Goal: Task Accomplishment & Management: Use online tool/utility

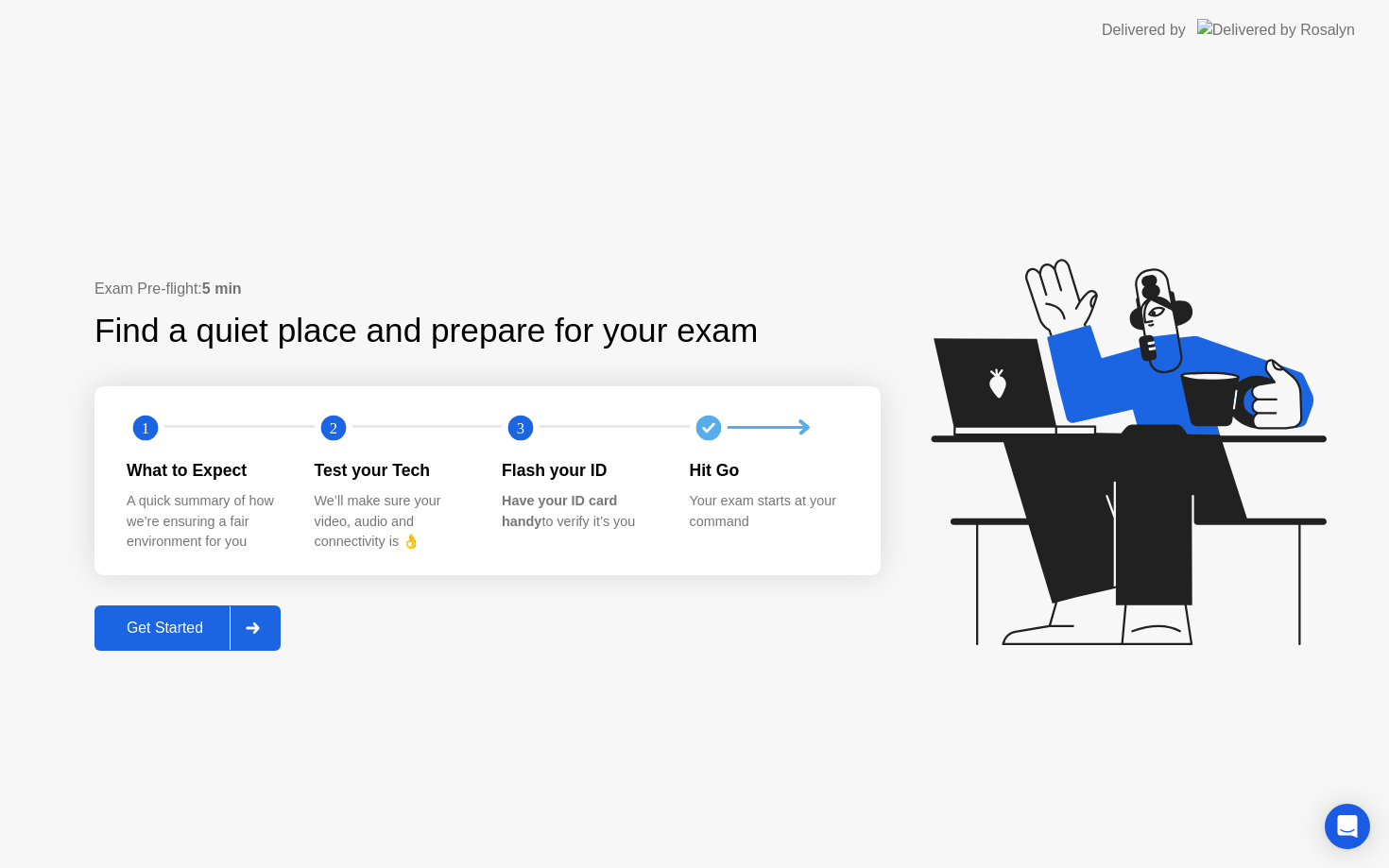
click at [194, 628] on div "Get Started" at bounding box center [165, 628] width 129 height 17
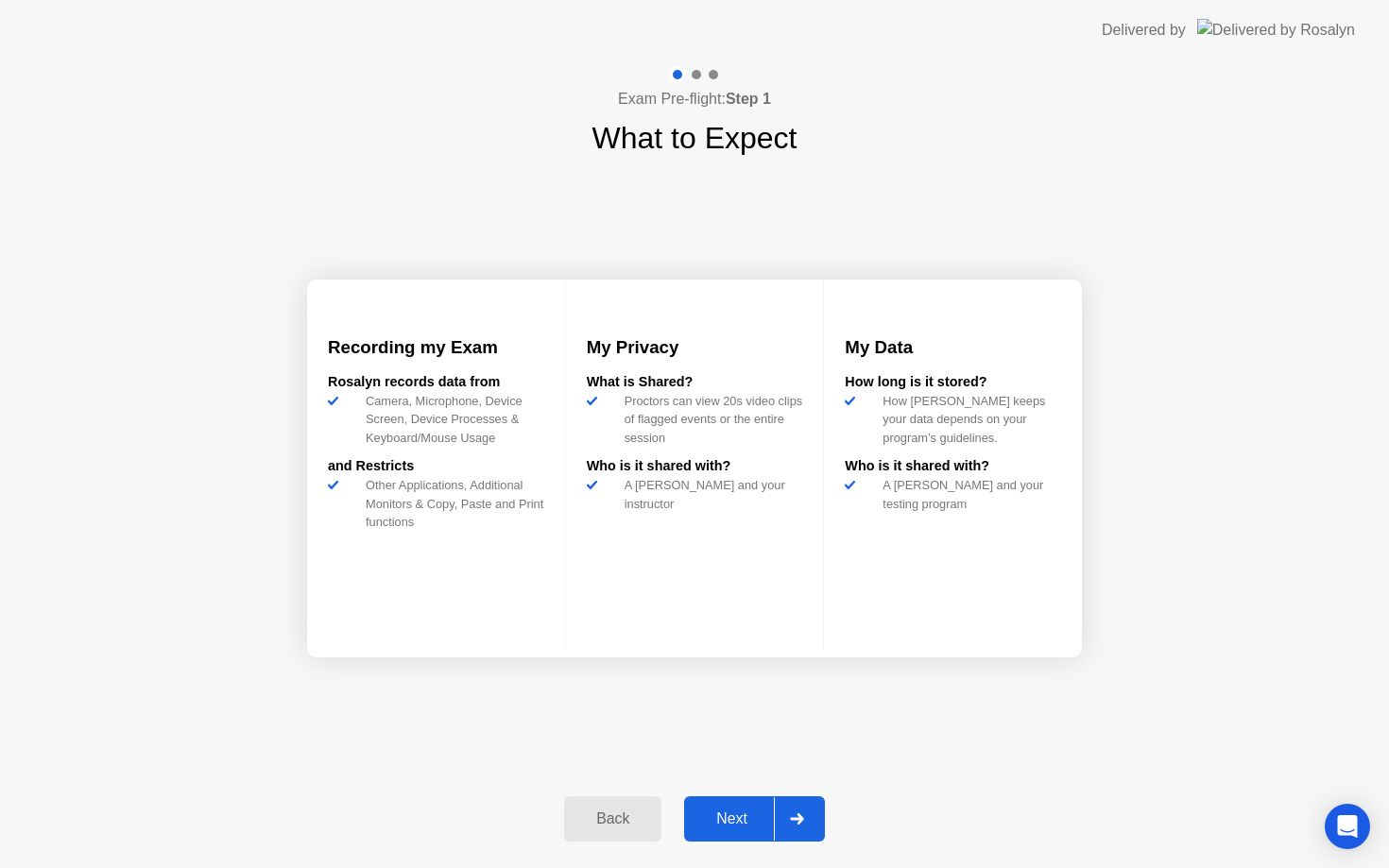
click at [756, 810] on div "Next" at bounding box center [731, 818] width 84 height 17
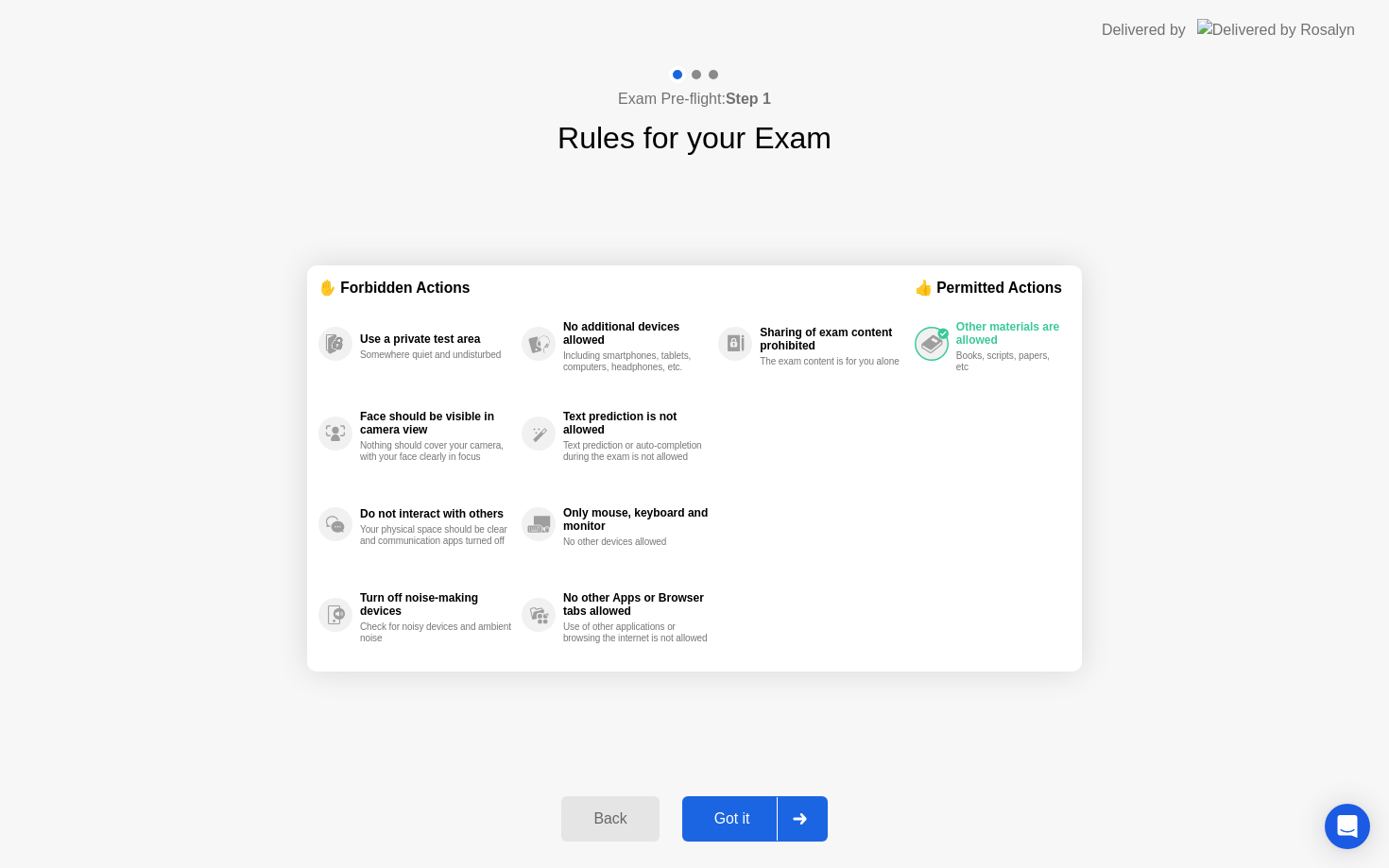
click at [756, 820] on div "Got it" at bounding box center [732, 818] width 89 height 17
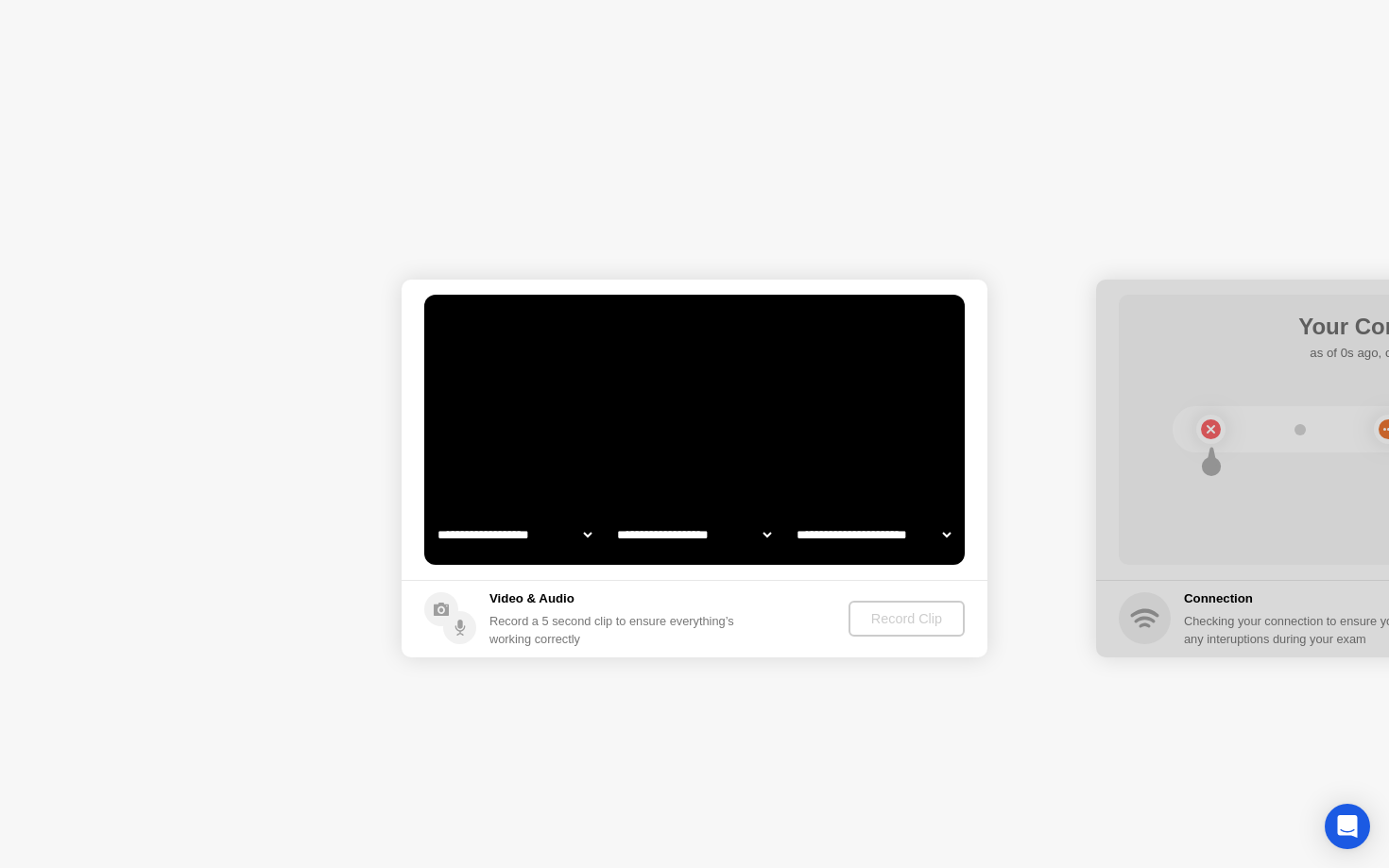
select select "**********"
select select "*******"
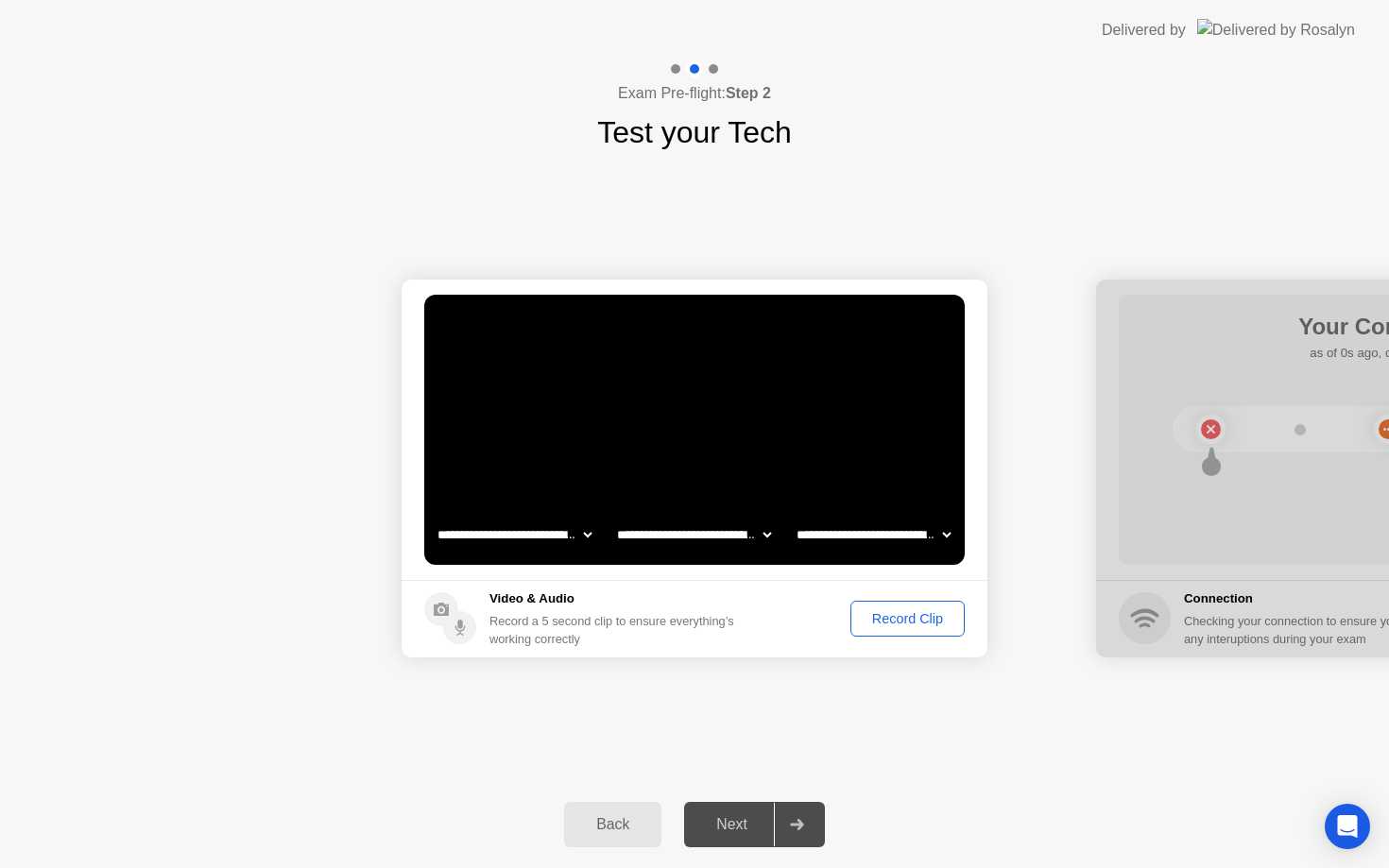
click at [911, 623] on div "Record Clip" at bounding box center [907, 618] width 102 height 15
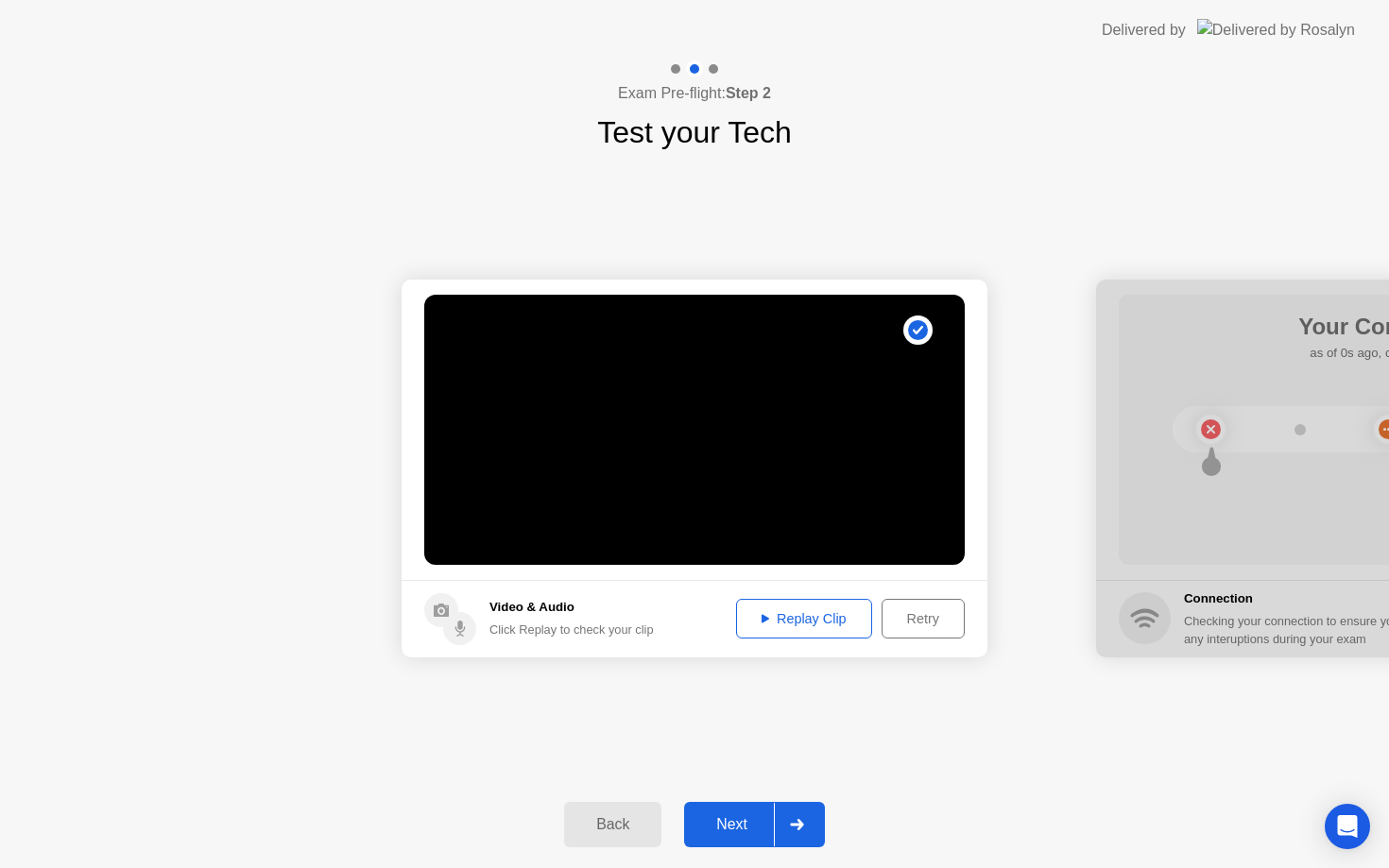
click at [897, 720] on div "**********" at bounding box center [694, 467] width 1389 height 626
click at [749, 846] on button "Next" at bounding box center [754, 825] width 141 height 45
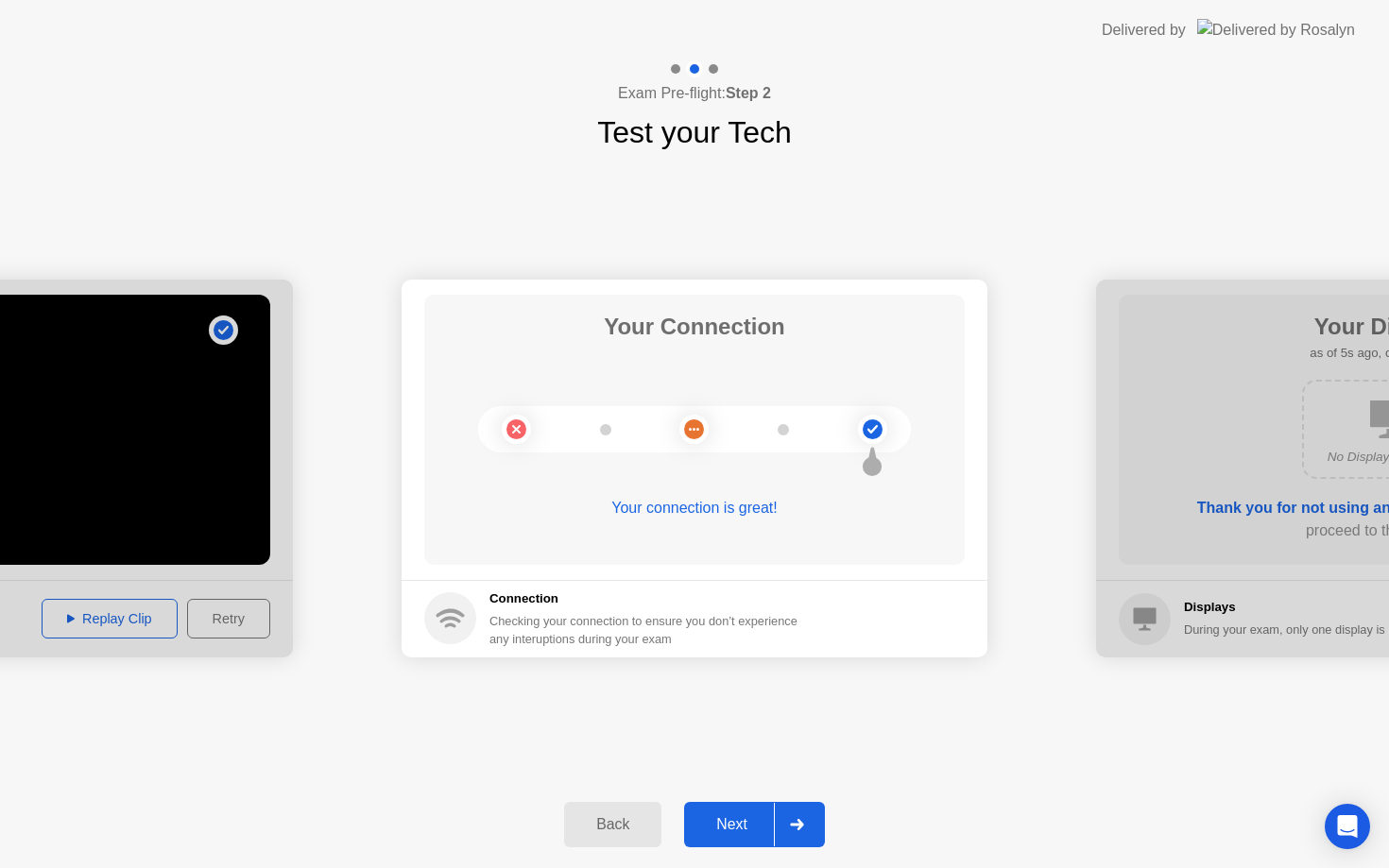
click at [743, 822] on div "Next" at bounding box center [731, 824] width 84 height 17
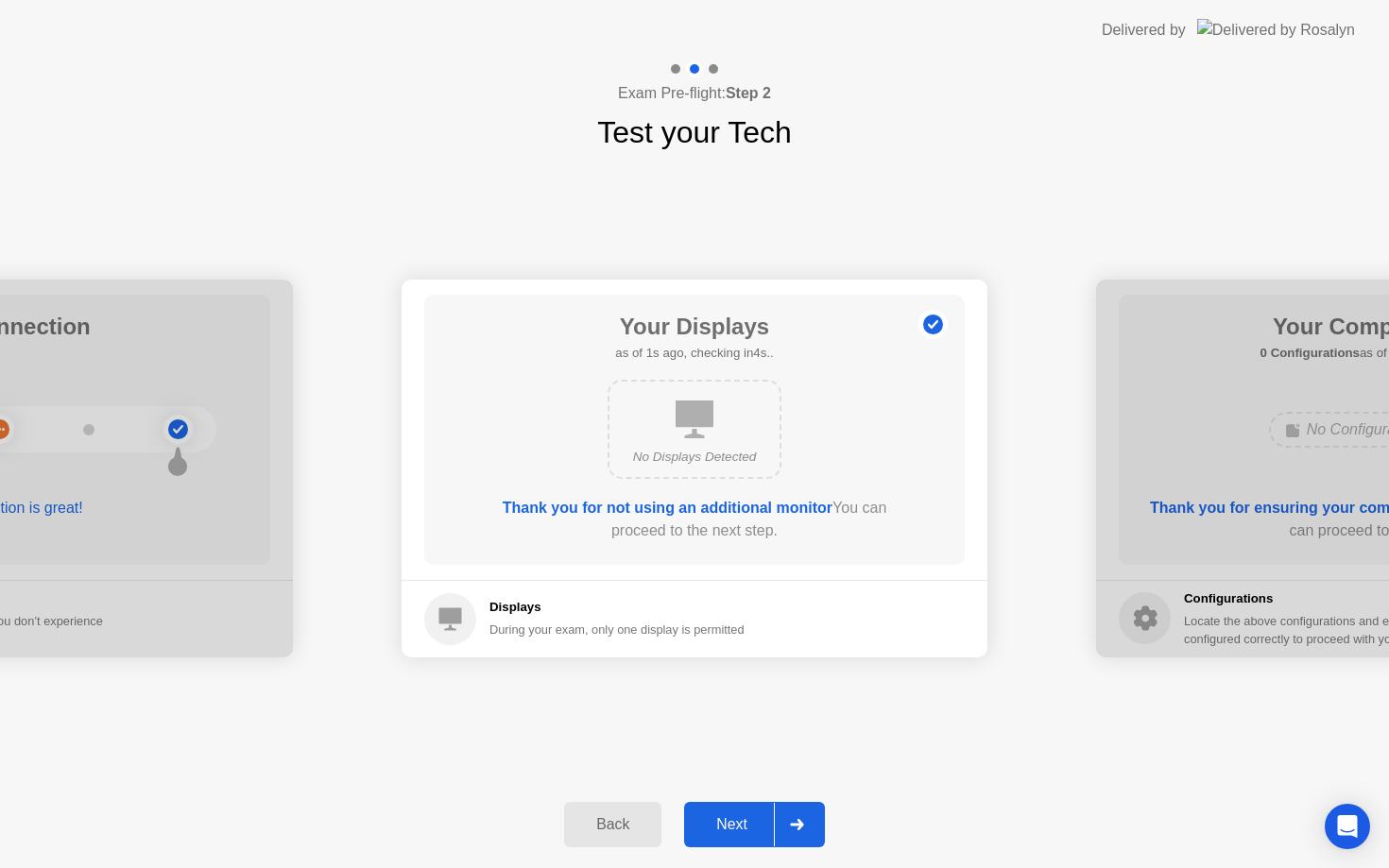
click at [754, 824] on div "Next" at bounding box center [731, 824] width 84 height 17
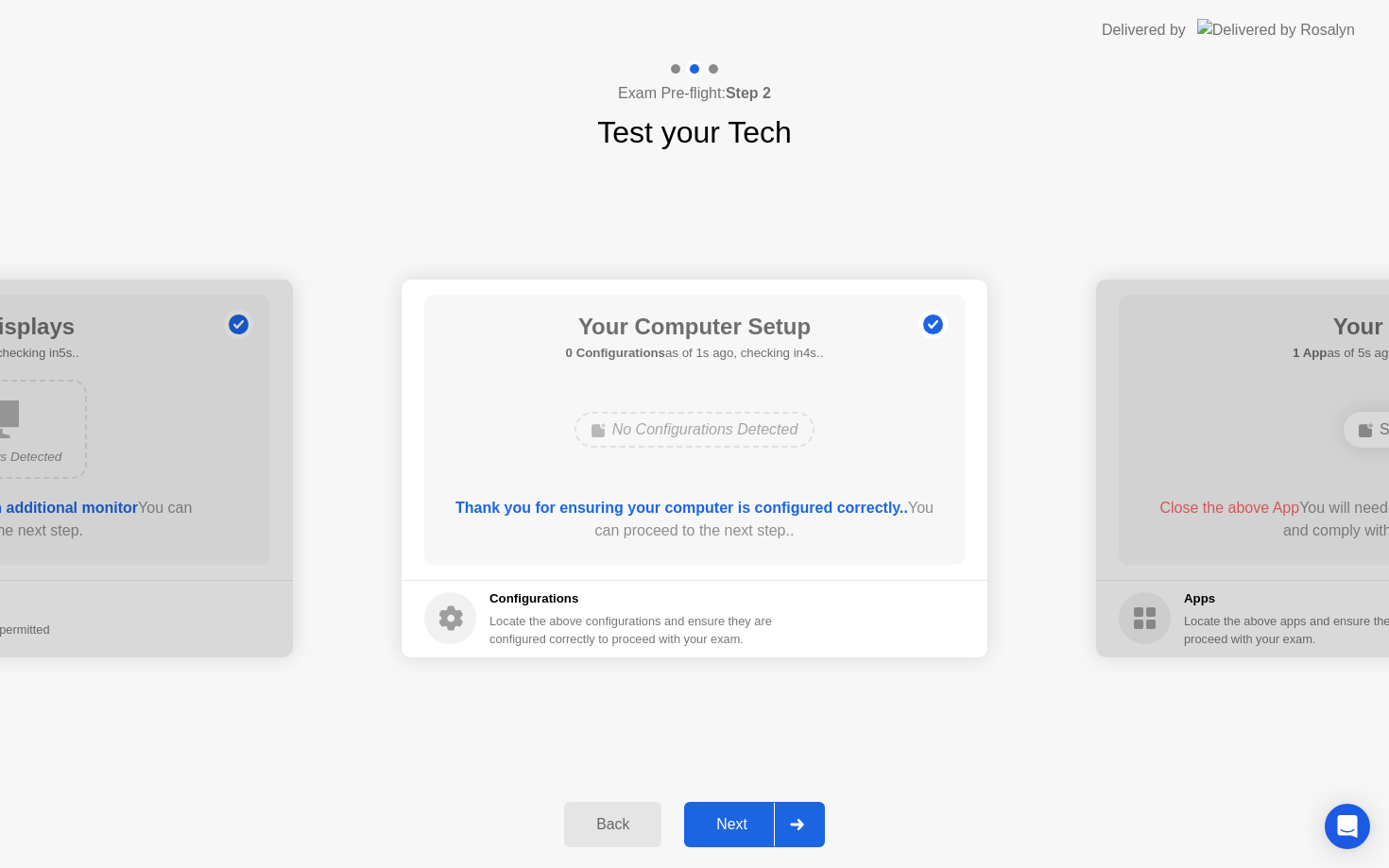
click at [741, 839] on button "Next" at bounding box center [754, 825] width 141 height 45
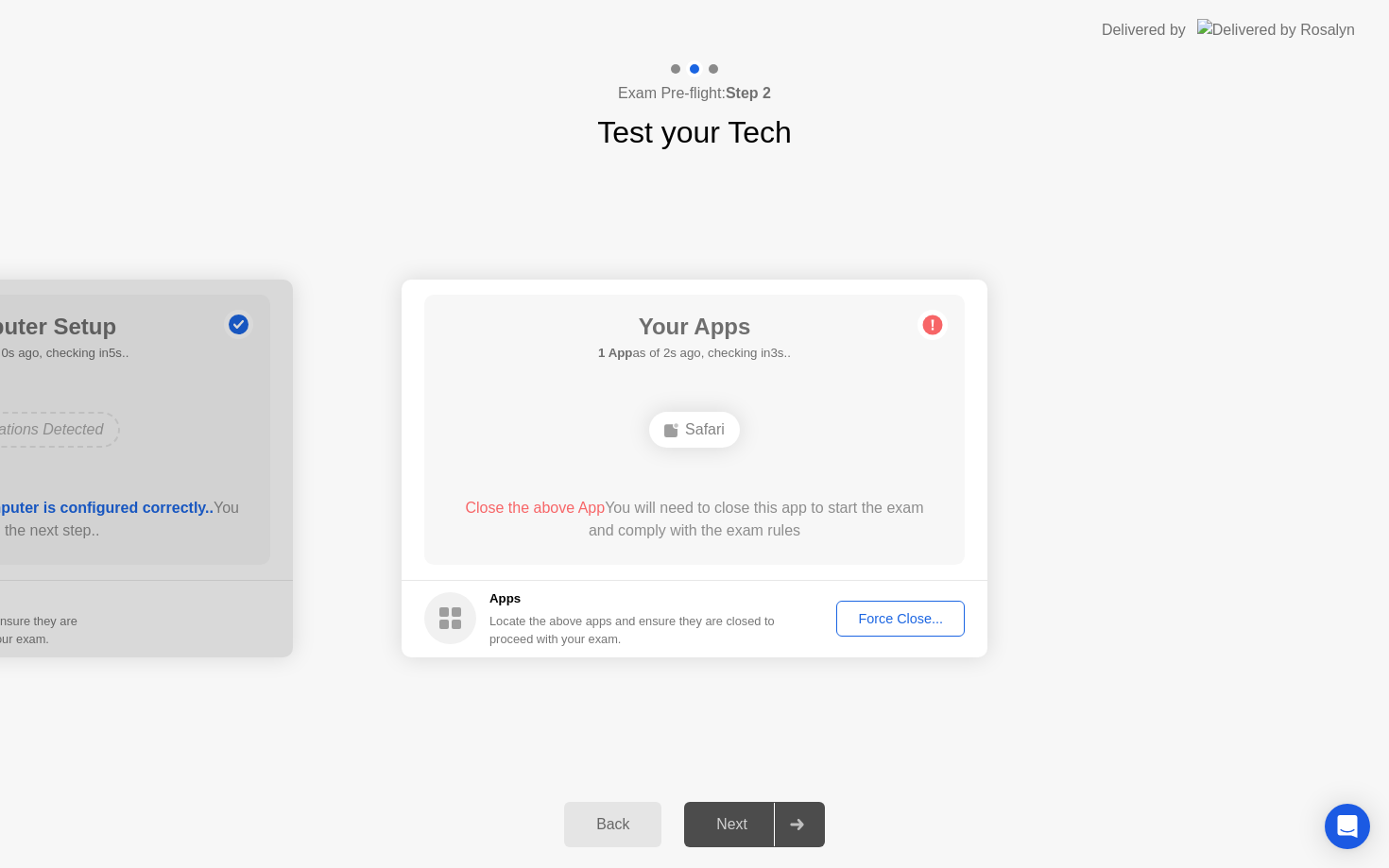
click at [914, 633] on button "Force Close..." at bounding box center [900, 618] width 128 height 35
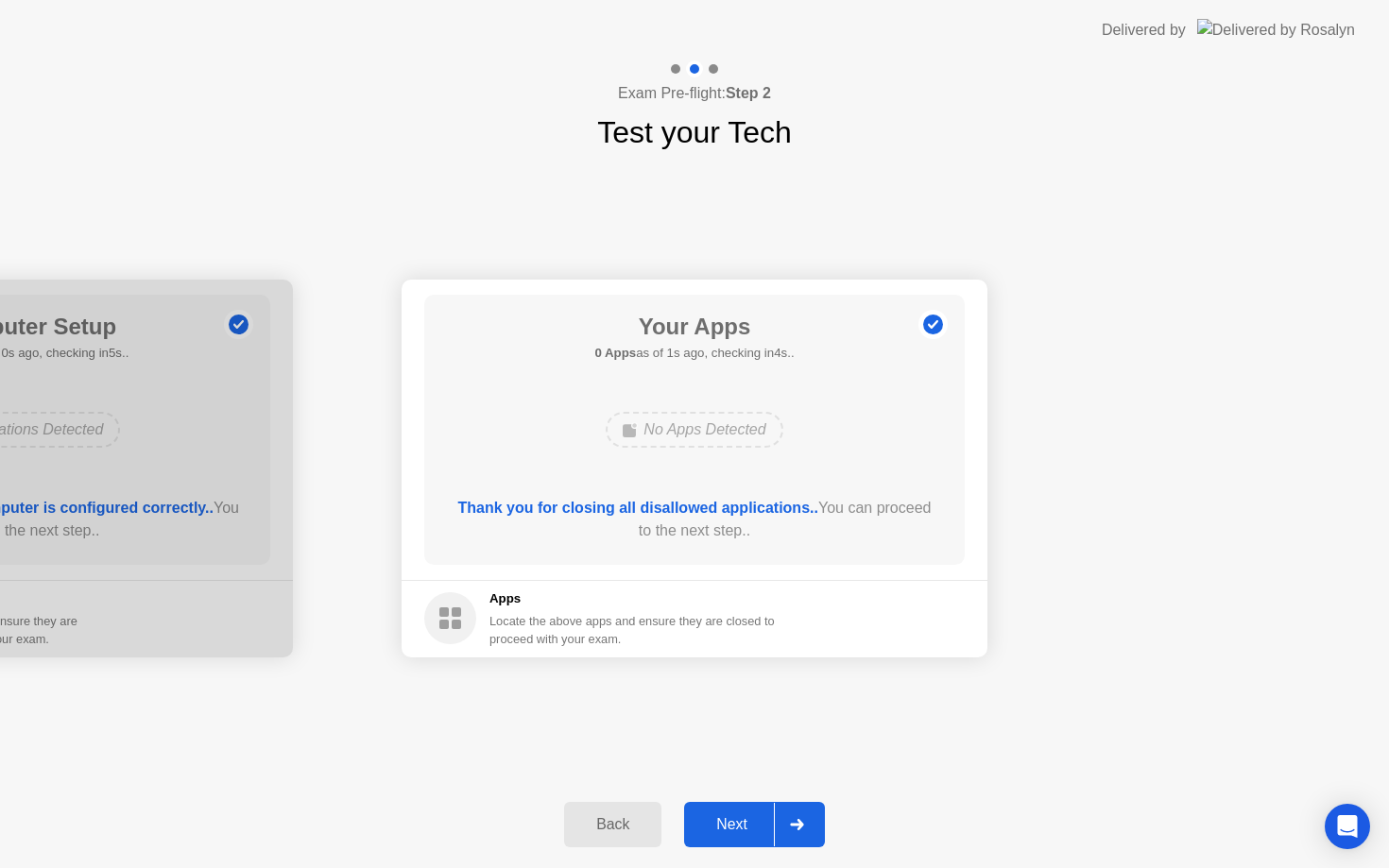
click at [759, 799] on div "Back Next" at bounding box center [694, 825] width 1389 height 87
click at [745, 826] on div "Next" at bounding box center [731, 824] width 84 height 17
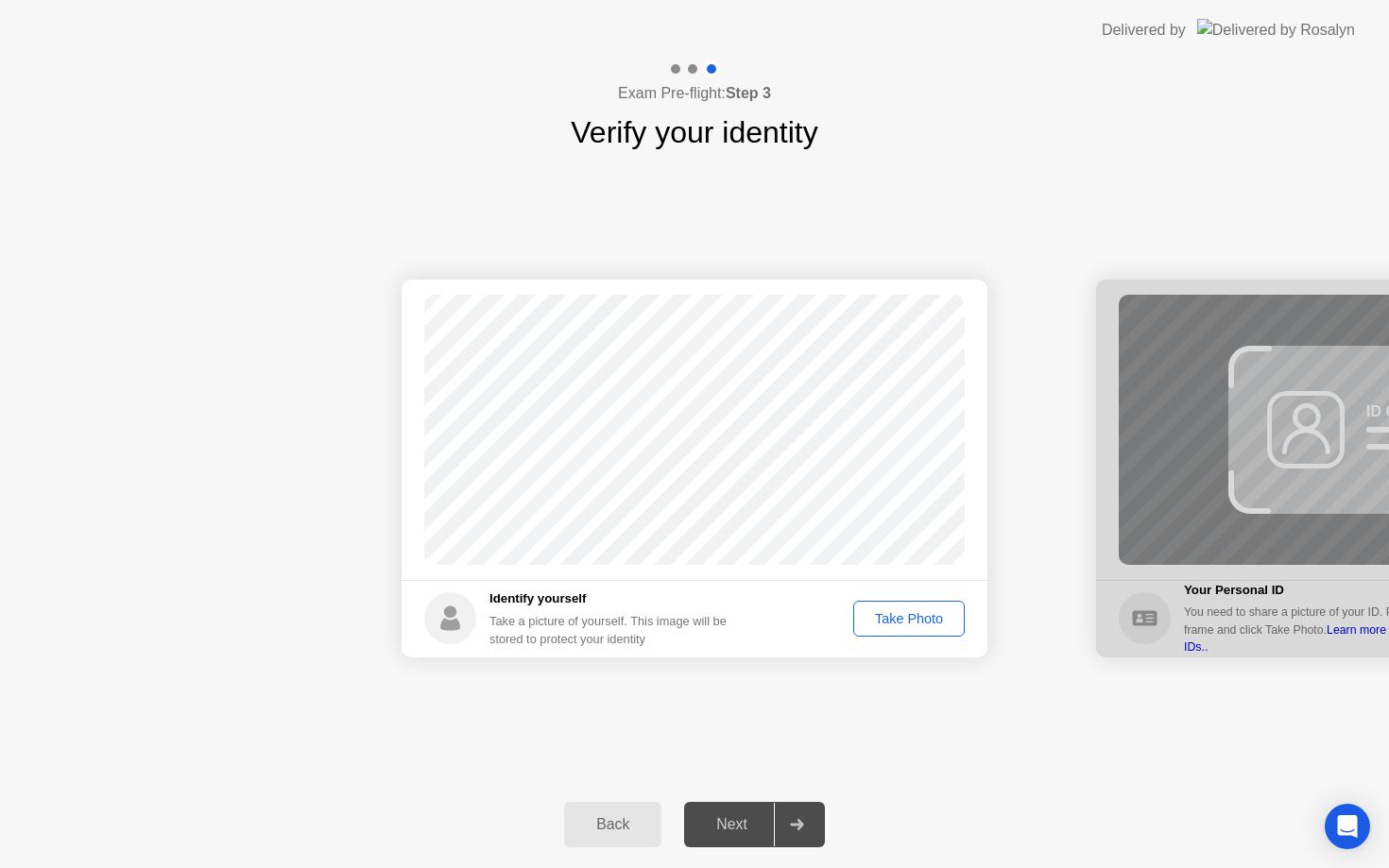
click at [915, 624] on div "Take Photo" at bounding box center [909, 618] width 99 height 15
click at [747, 822] on div "Next" at bounding box center [731, 824] width 84 height 17
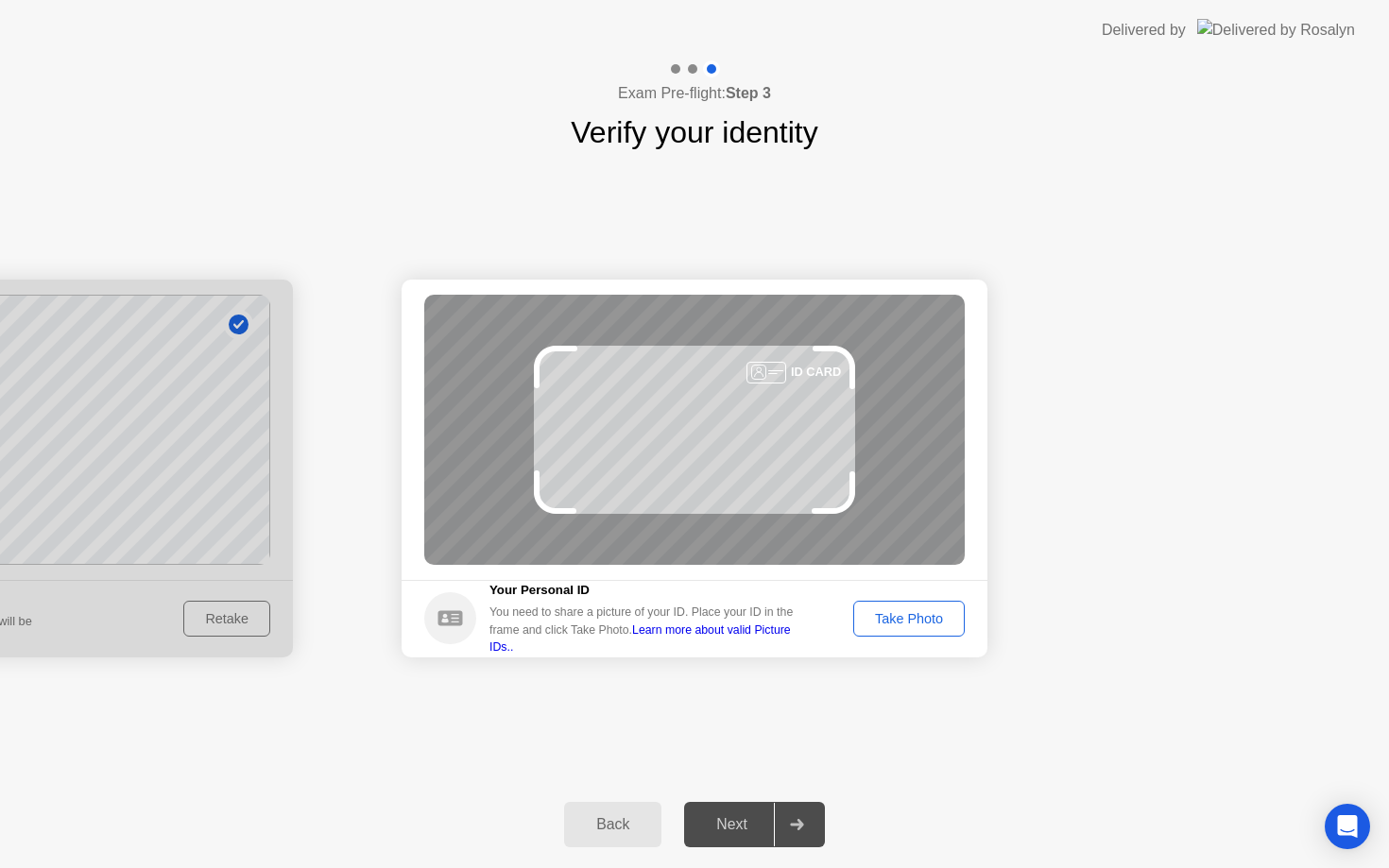
click at [904, 632] on button "Take Photo" at bounding box center [908, 618] width 111 height 35
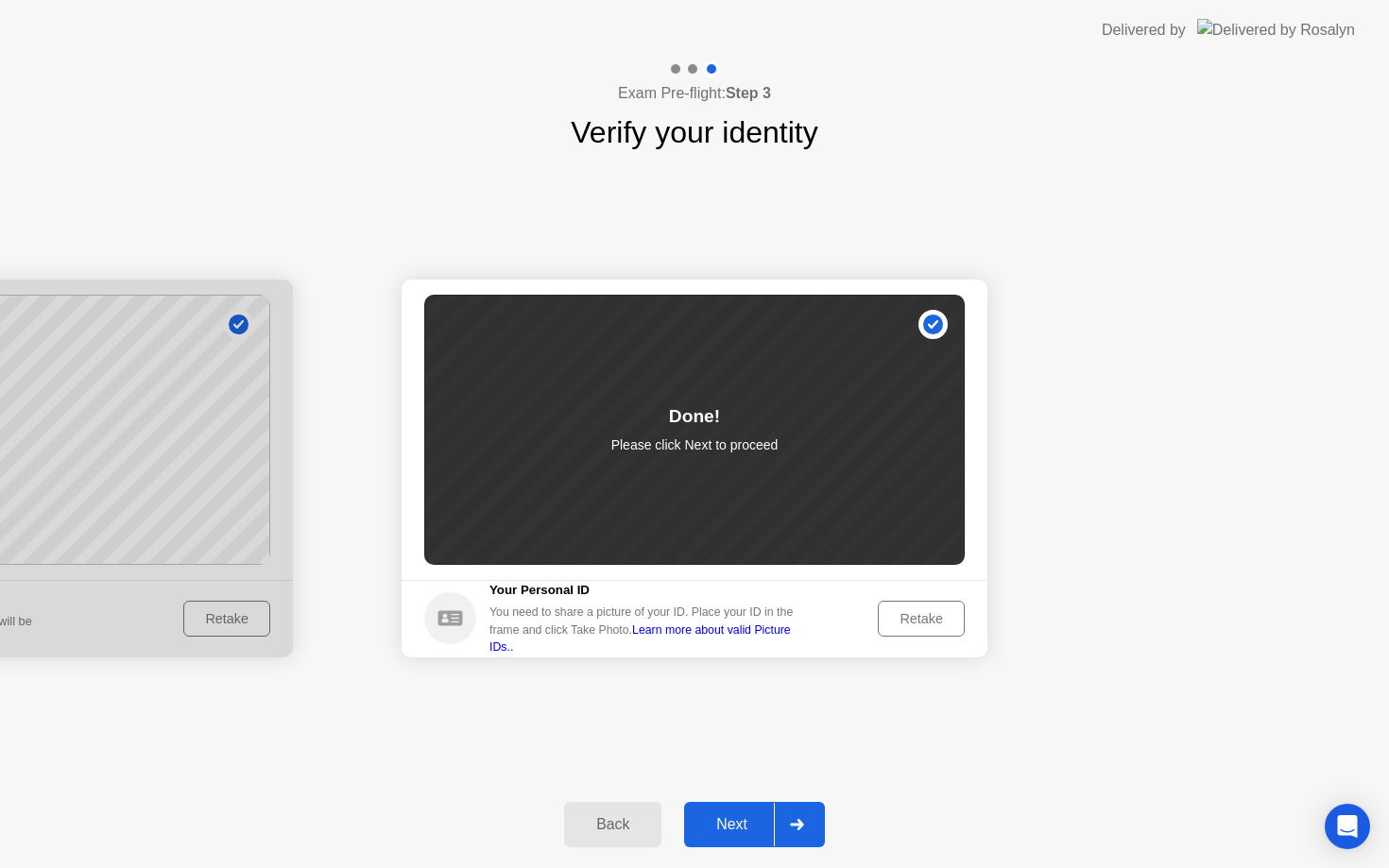
click at [743, 830] on div "Next" at bounding box center [731, 824] width 84 height 17
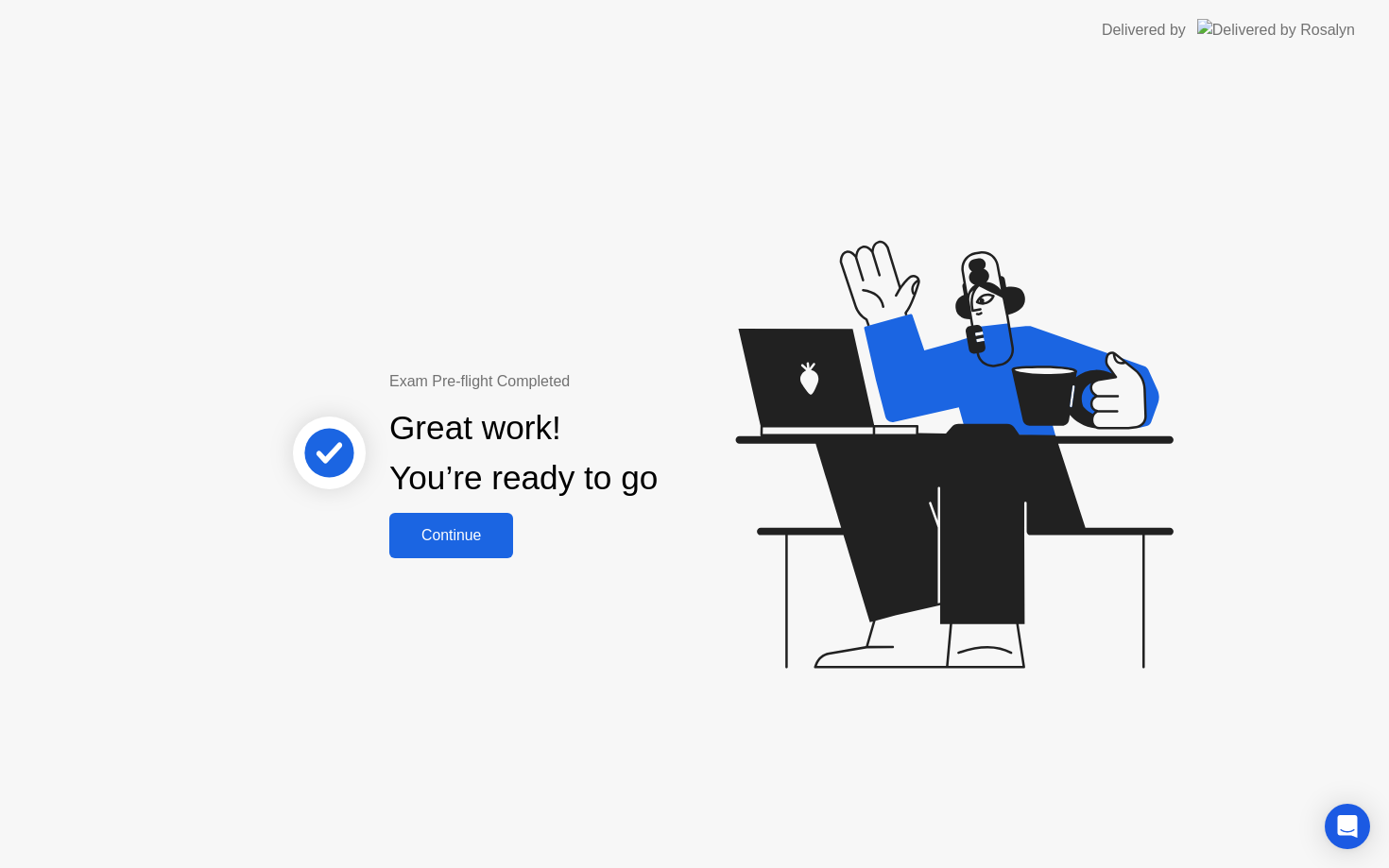
click at [471, 555] on button "Continue" at bounding box center [451, 535] width 124 height 45
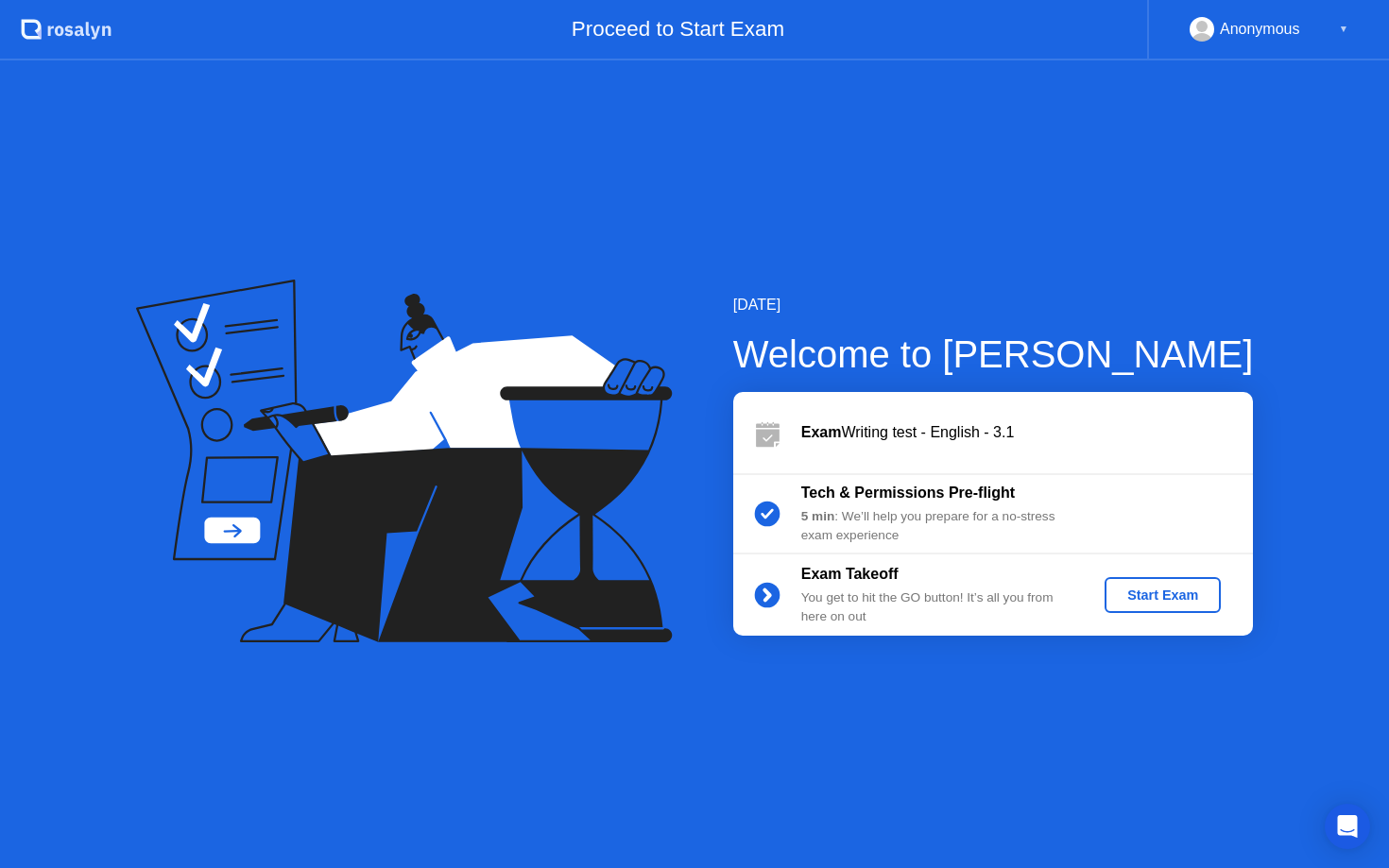
click at [1152, 590] on div "Start Exam" at bounding box center [1162, 594] width 102 height 15
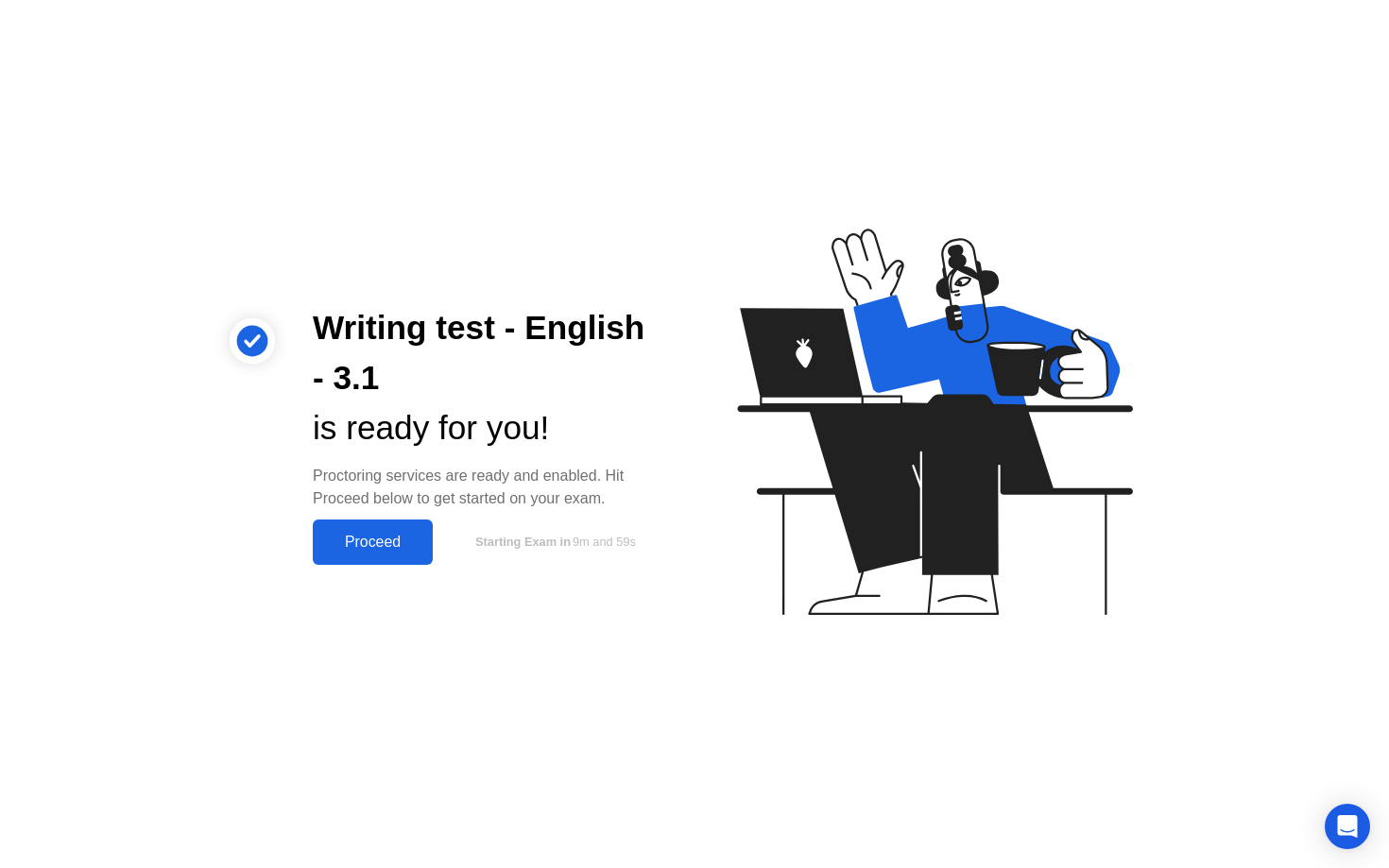
click at [386, 542] on div "Proceed" at bounding box center [373, 541] width 108 height 17
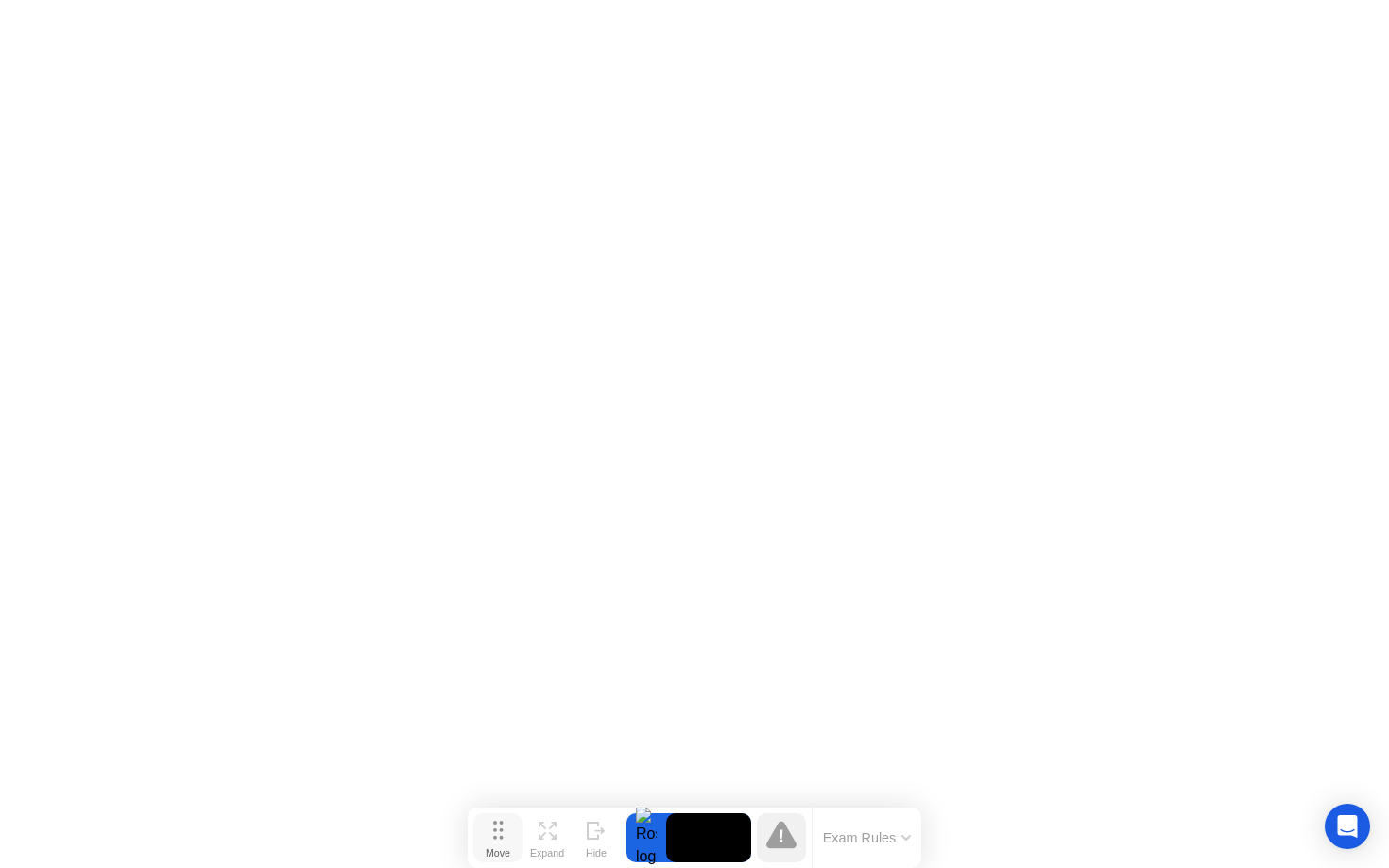
drag, startPoint x: 504, startPoint y: 835, endPoint x: 987, endPoint y: 60, distance: 913.2
click at [522, 813] on button "Move" at bounding box center [498, 837] width 49 height 49
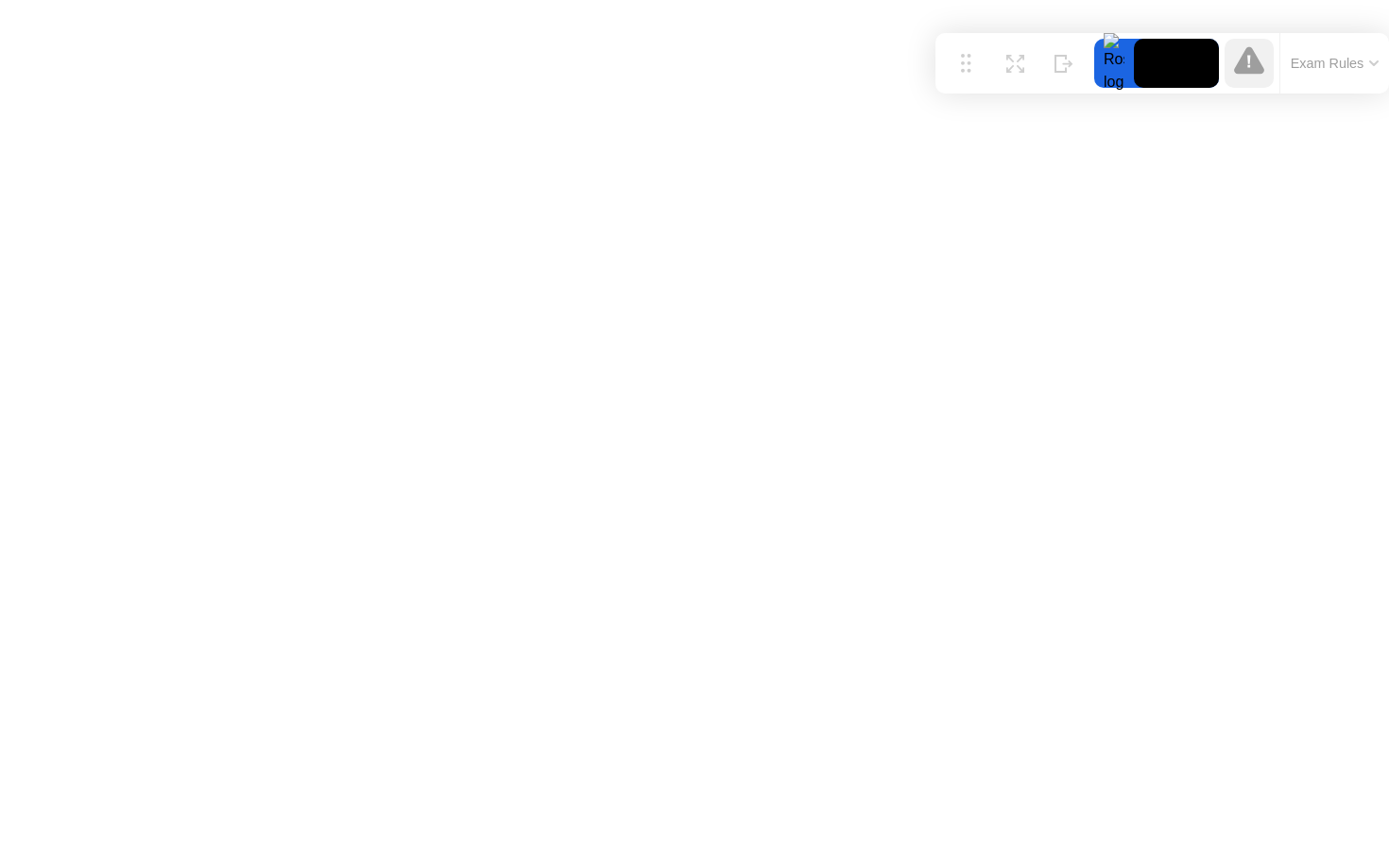
drag, startPoint x: 1315, startPoint y: 39, endPoint x: 966, endPoint y: -7, distance: 352.0
click at [966, 0] on html "Move Expand Hide Exam Rules Sorry, Web RTC is not available in your browser exa…" at bounding box center [694, 434] width 1389 height 868
click at [1376, 60] on icon at bounding box center [1374, 63] width 10 height 6
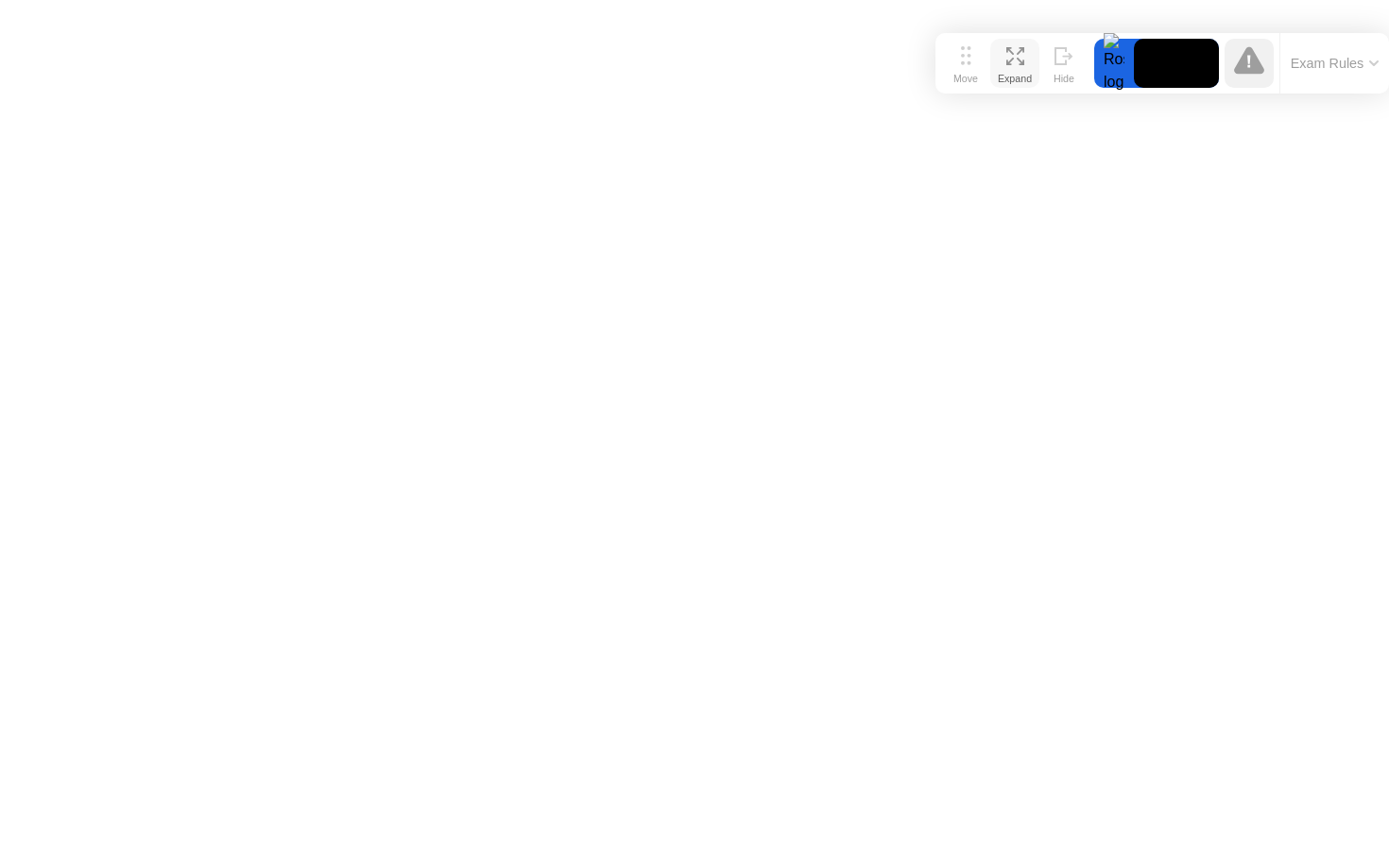
click at [1034, 44] on button "Expand" at bounding box center [1014, 63] width 49 height 49
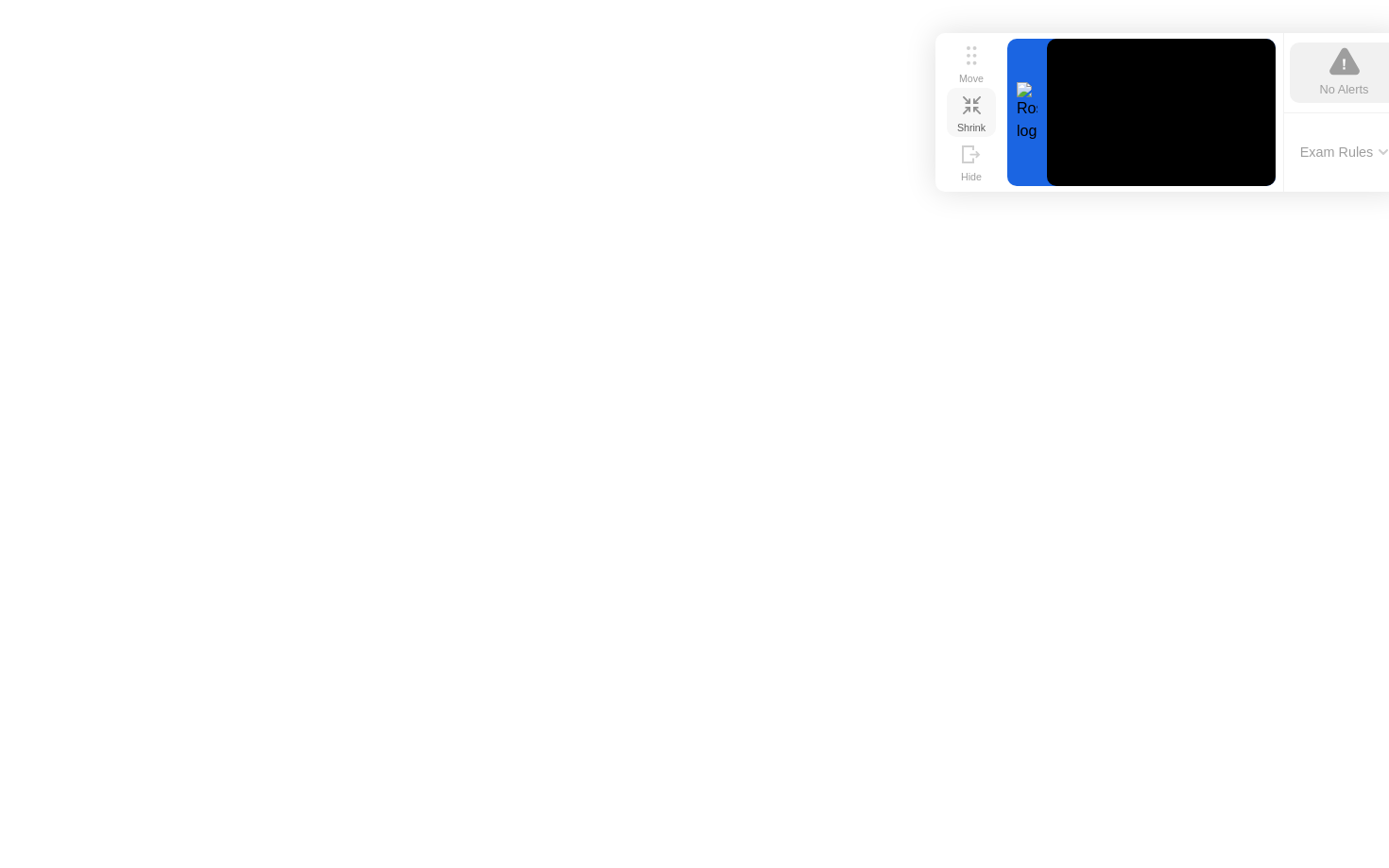
click at [972, 122] on div "Shrink" at bounding box center [971, 127] width 29 height 11
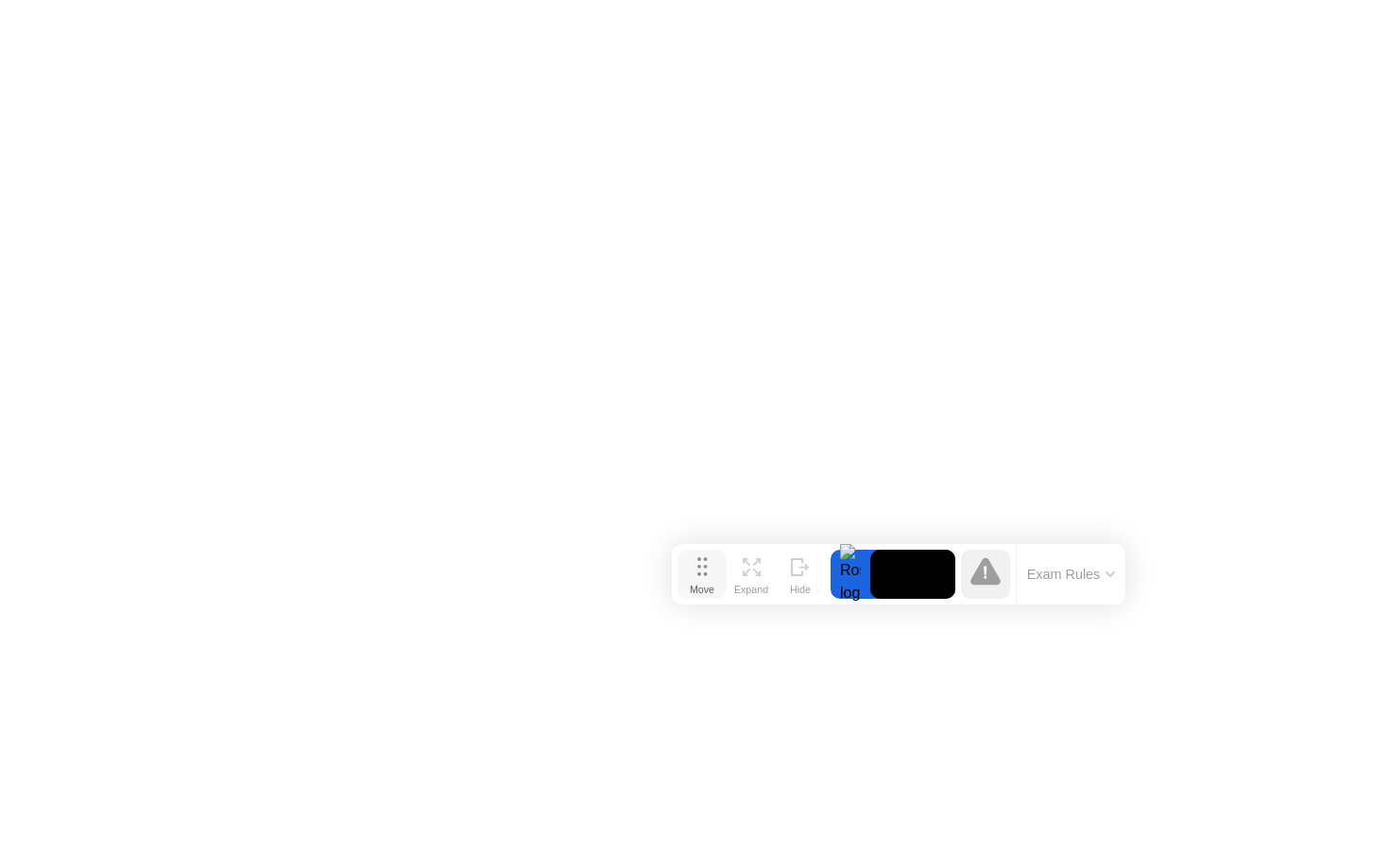
drag, startPoint x: 976, startPoint y: 59, endPoint x: 698, endPoint y: 570, distance: 581.7
click at [698, 570] on button "Move" at bounding box center [702, 574] width 49 height 49
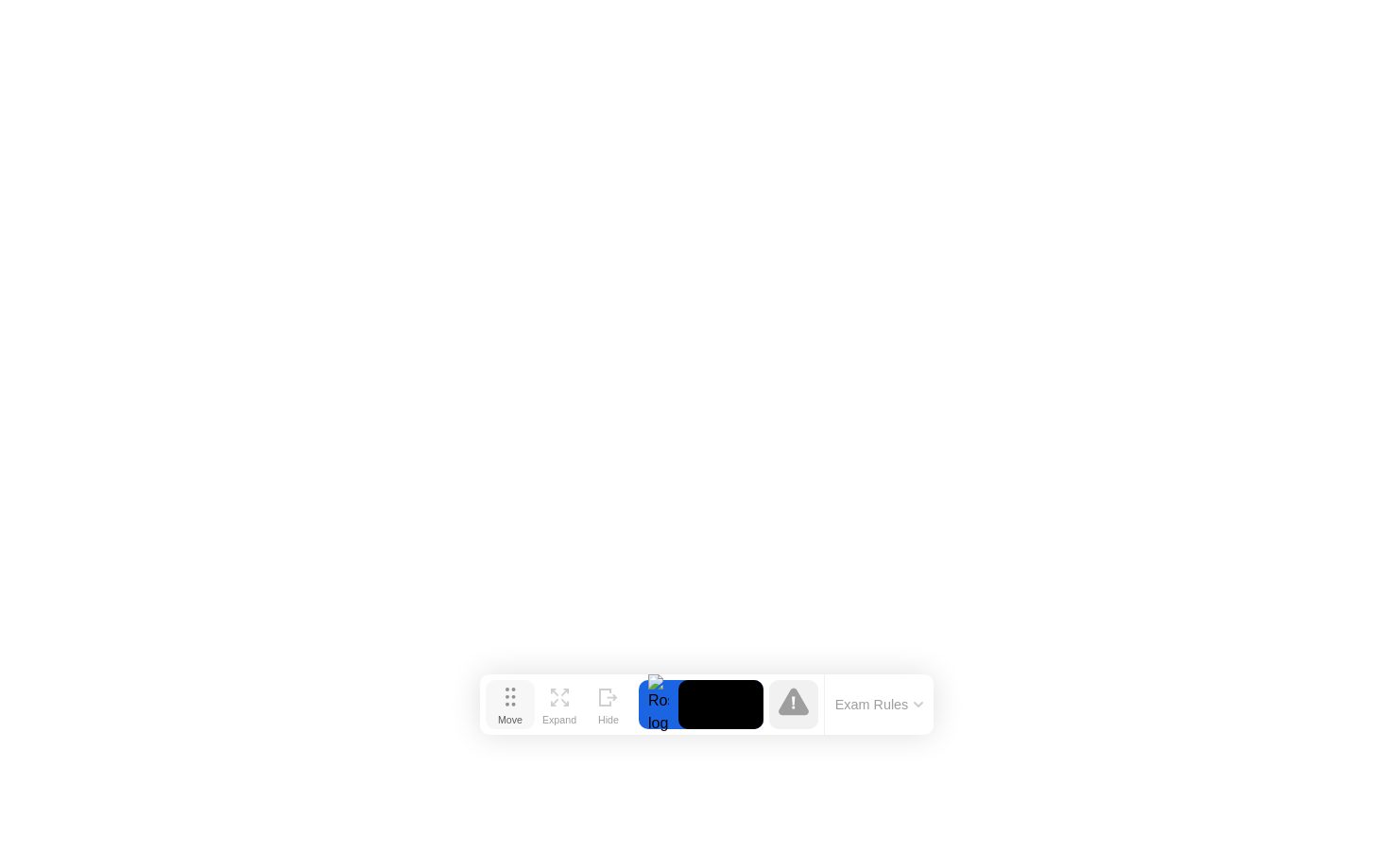
drag, startPoint x: 695, startPoint y: 569, endPoint x: 518, endPoint y: 700, distance: 220.2
click at [518, 700] on button "Move" at bounding box center [511, 704] width 49 height 49
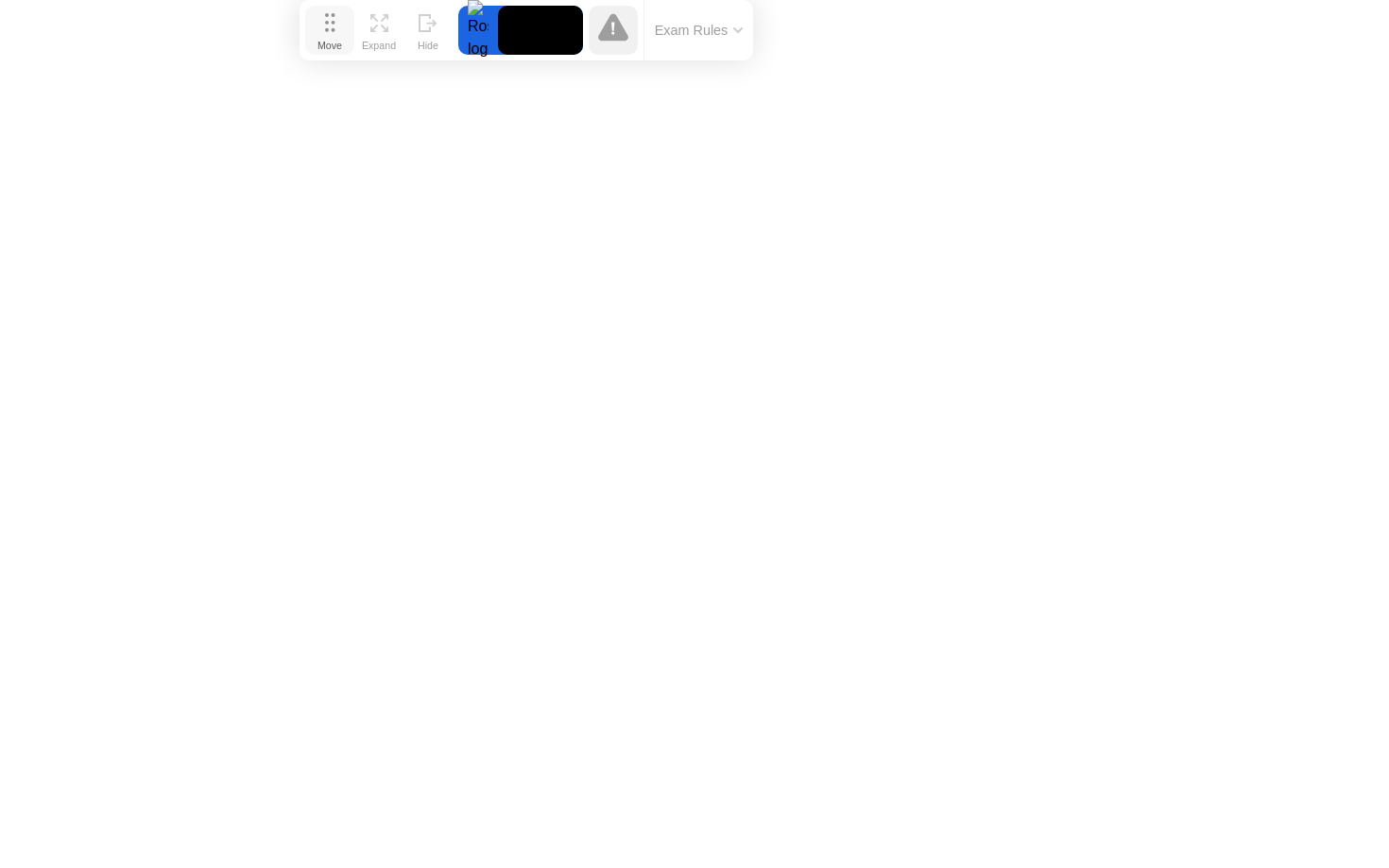
drag, startPoint x: 517, startPoint y: 697, endPoint x: 336, endPoint y: 8, distance: 712.4
click at [336, 8] on button "Move" at bounding box center [330, 31] width 49 height 49
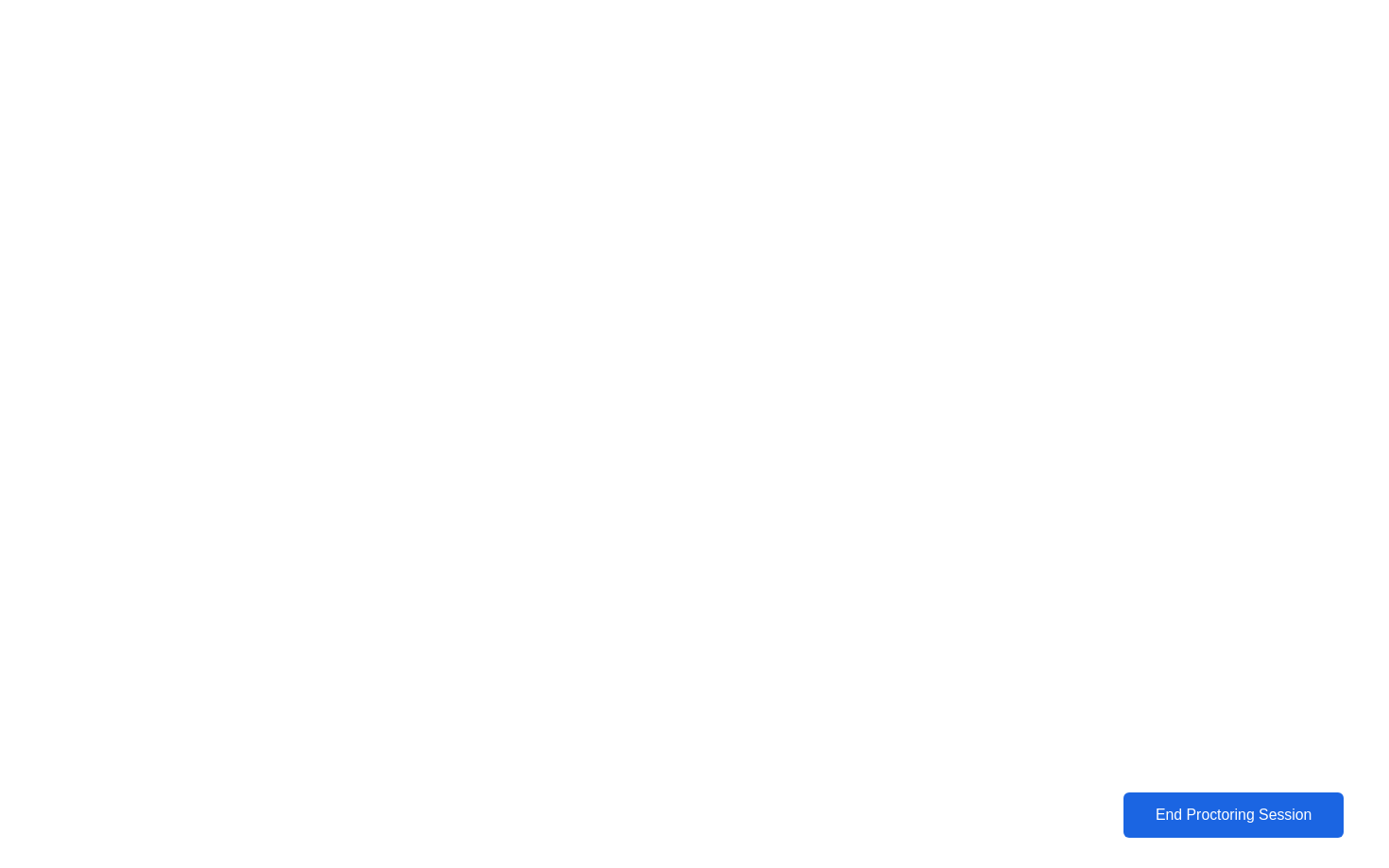
click at [1229, 819] on div "End Proctoring Session" at bounding box center [1233, 814] width 211 height 17
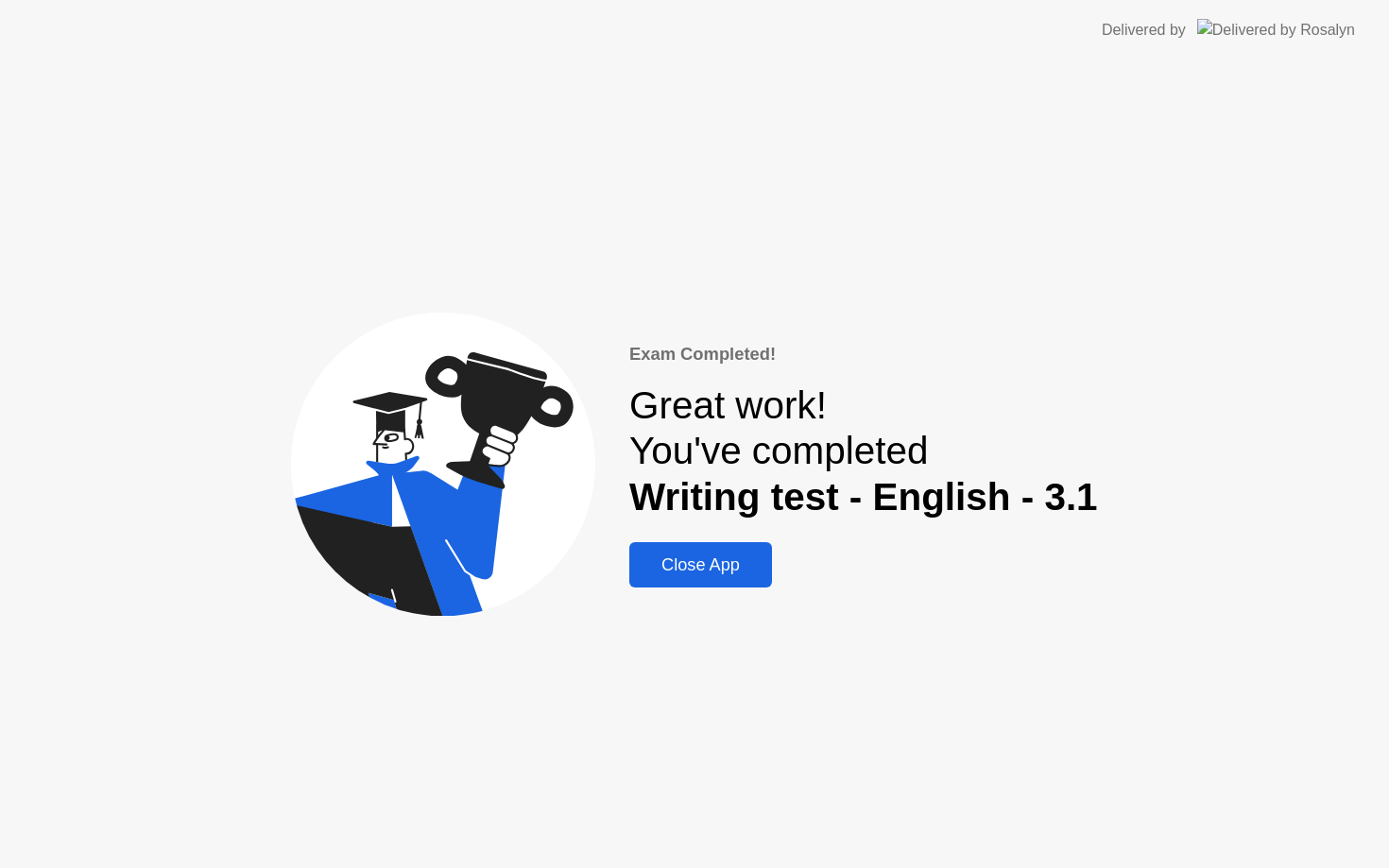
click at [719, 565] on div "Close App" at bounding box center [700, 565] width 131 height 20
